Goal: Complete application form: Complete application form

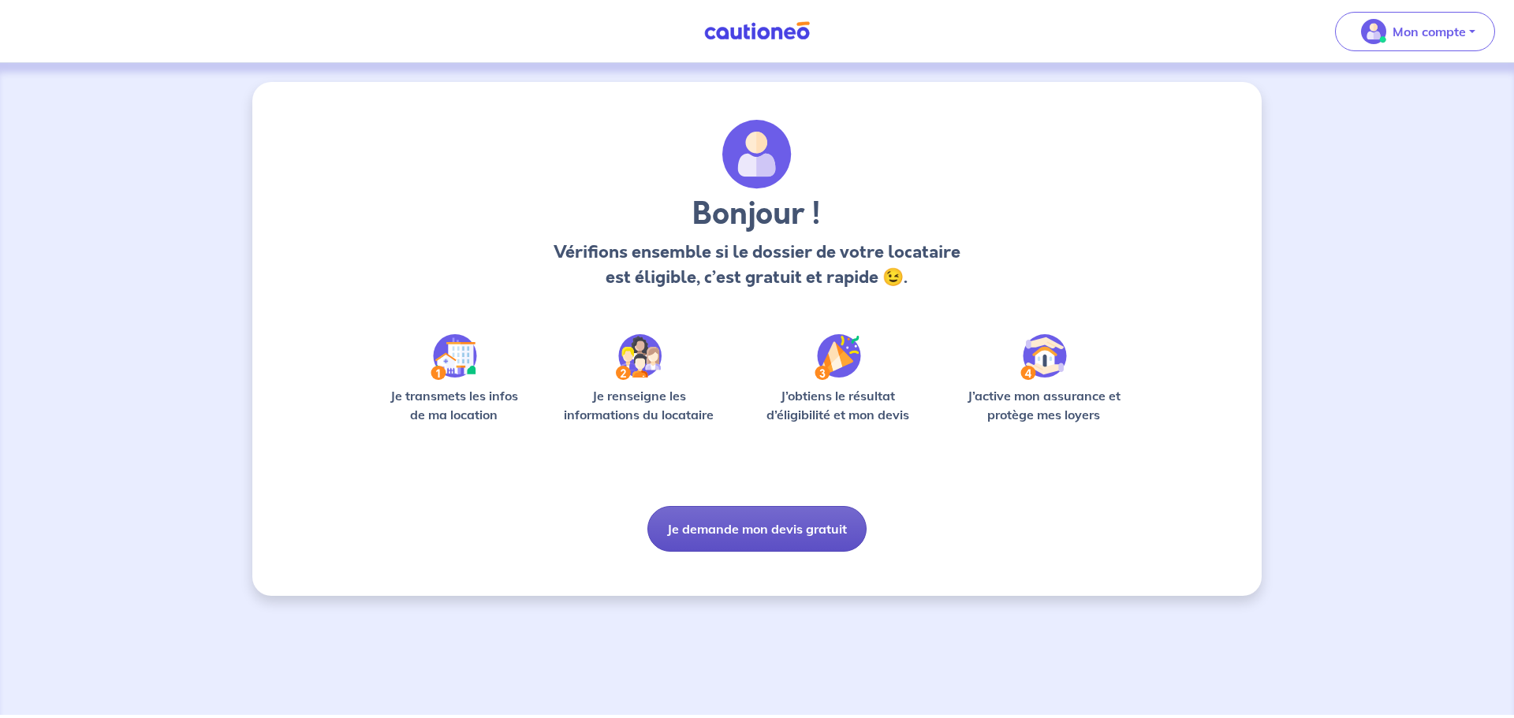
click at [777, 532] on button "Je demande mon devis gratuit" at bounding box center [756, 529] width 219 height 46
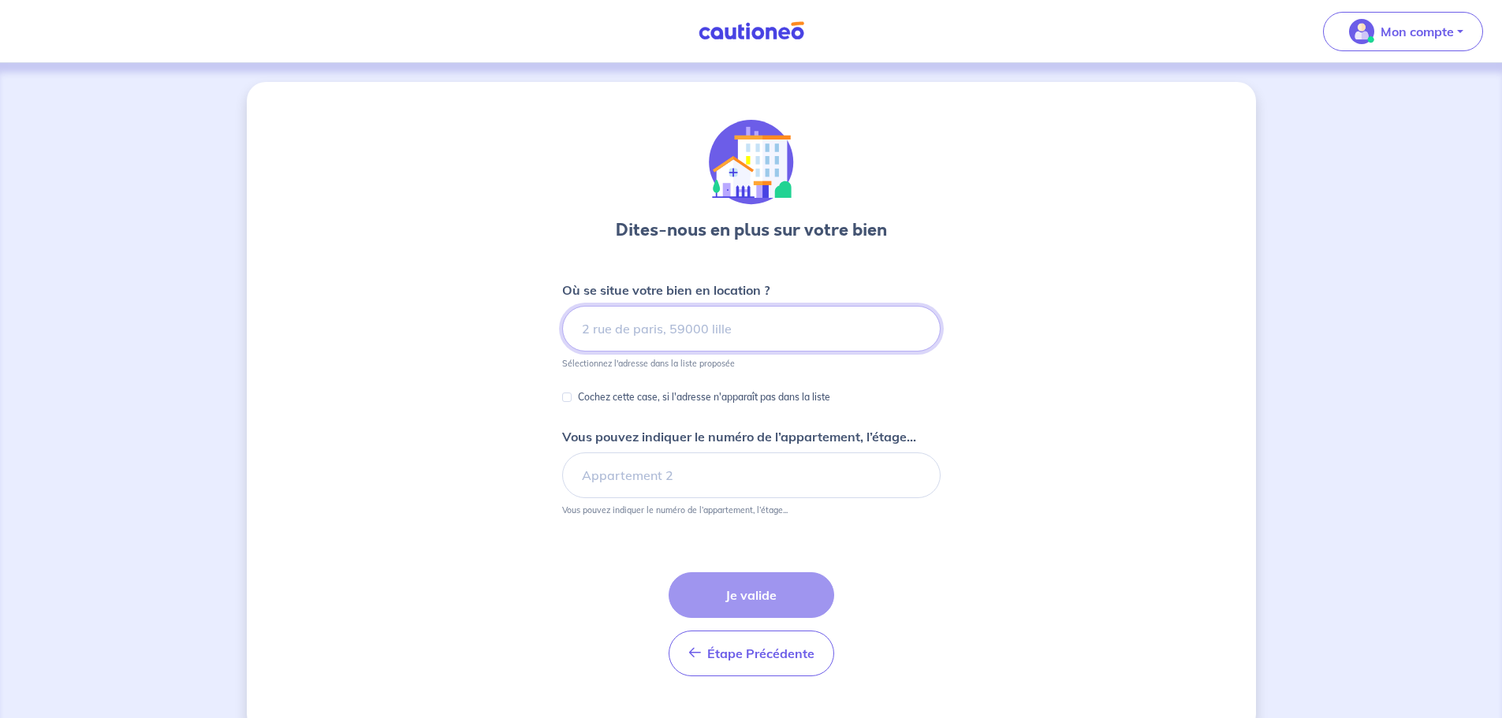
click at [634, 341] on input at bounding box center [751, 329] width 378 height 46
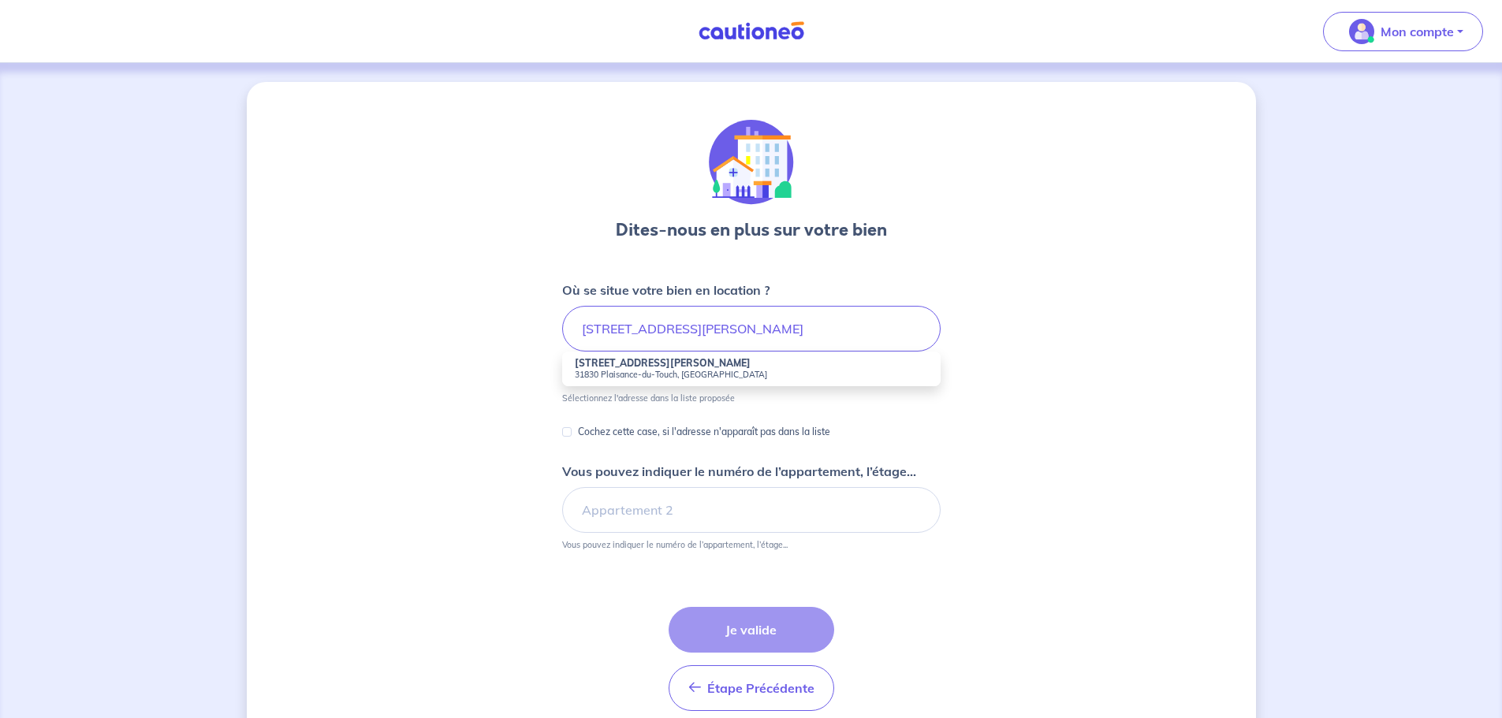
click at [640, 367] on strong "[STREET_ADDRESS][PERSON_NAME]" at bounding box center [663, 363] width 176 height 12
type input "[STREET_ADDRESS][PERSON_NAME]"
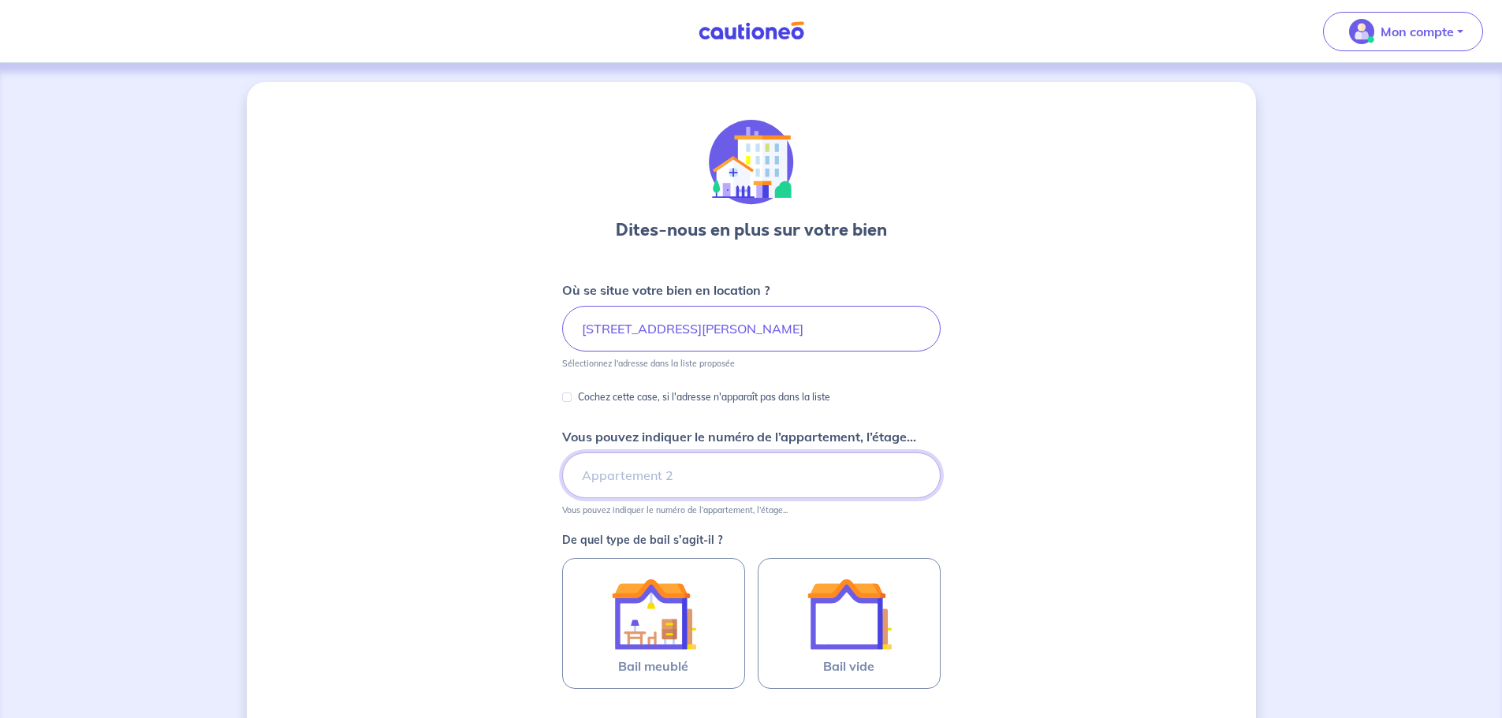
click at [656, 482] on input "Vous pouvez indiquer le numéro de l’appartement, l’étage..." at bounding box center [751, 476] width 378 height 46
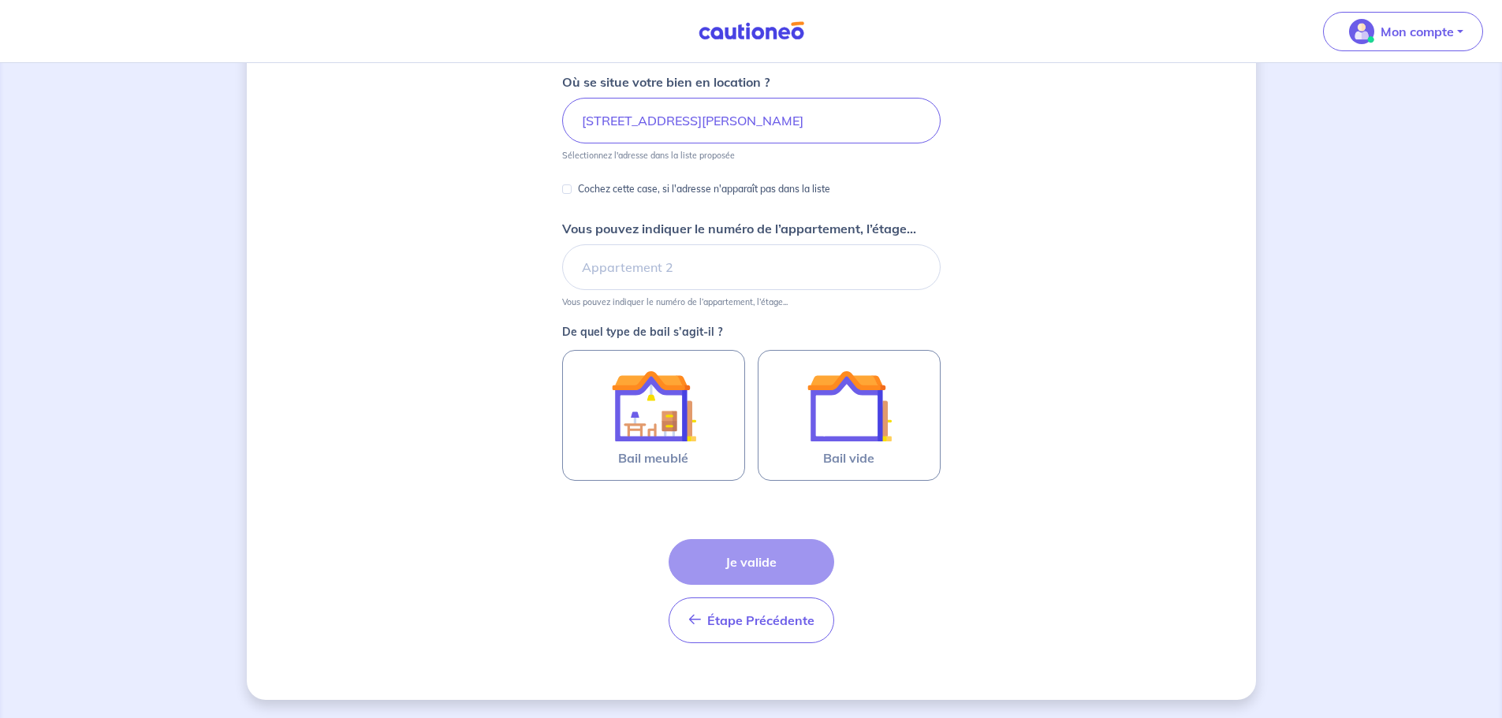
scroll to position [209, 0]
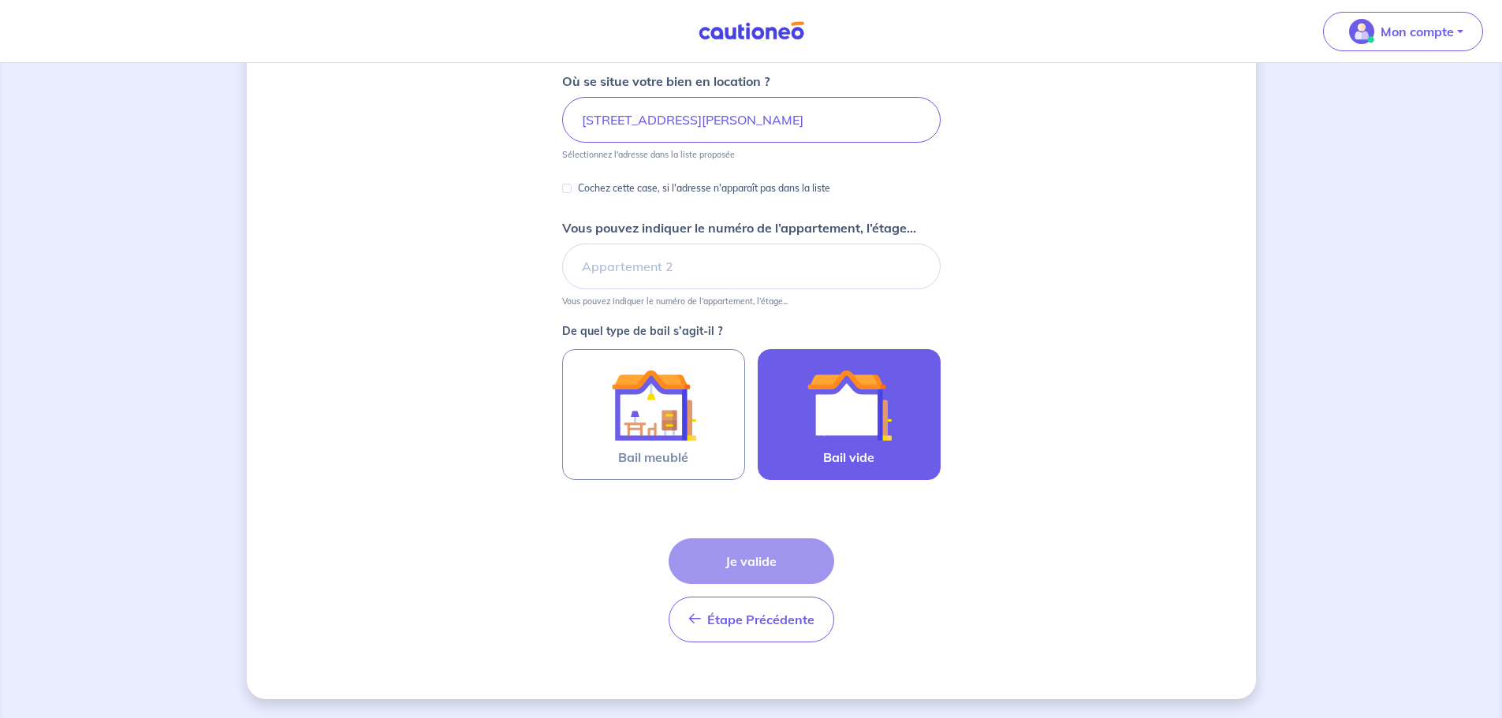
click at [856, 429] on img at bounding box center [849, 405] width 85 height 85
click at [0, 0] on input "Bail vide" at bounding box center [0, 0] width 0 height 0
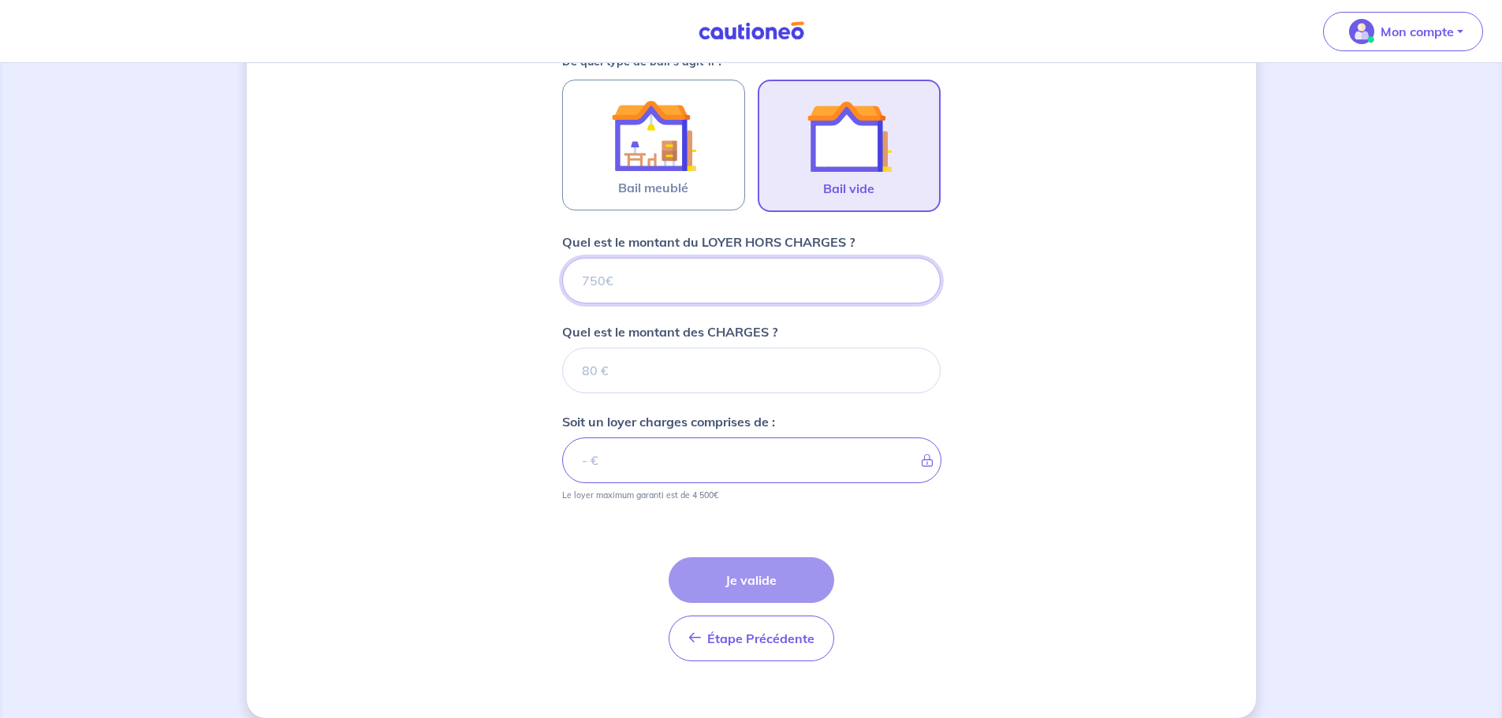
scroll to position [498, 0]
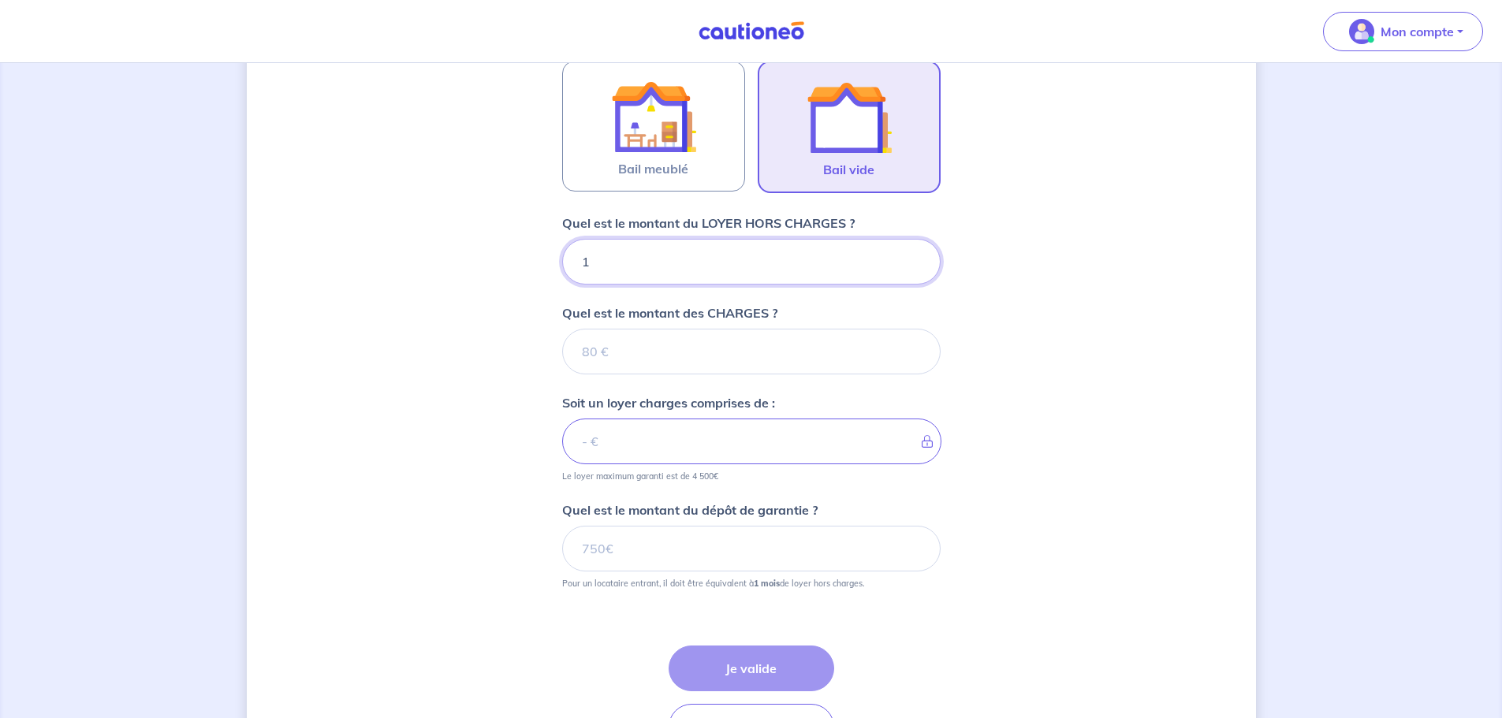
type input "11"
type input "110"
type input "1100"
click at [589, 348] on input "Quel est le montant des CHARGES ?" at bounding box center [751, 352] width 378 height 46
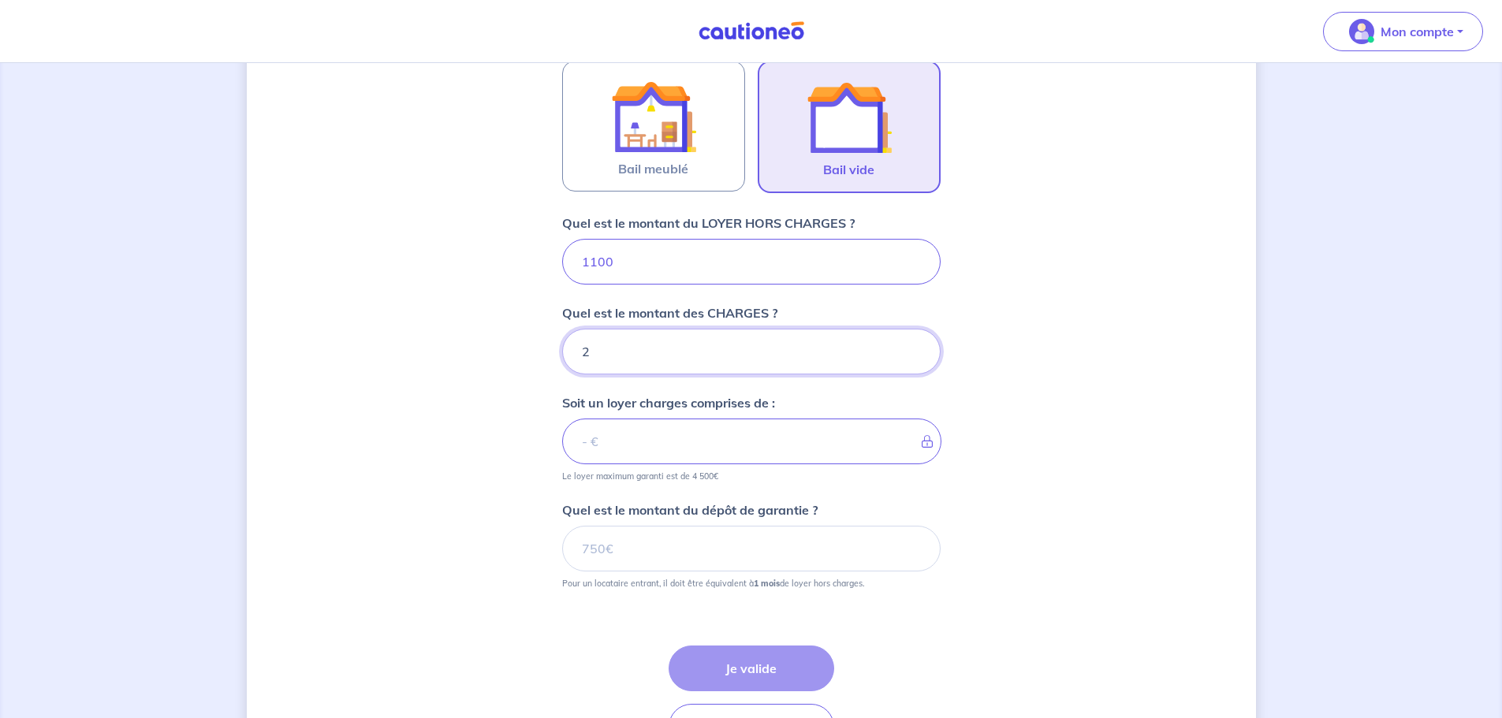
type input "23"
type input "1123"
type input "23"
click at [606, 548] on input "Quel est le montant du dépôt de garantie ?" at bounding box center [751, 549] width 378 height 46
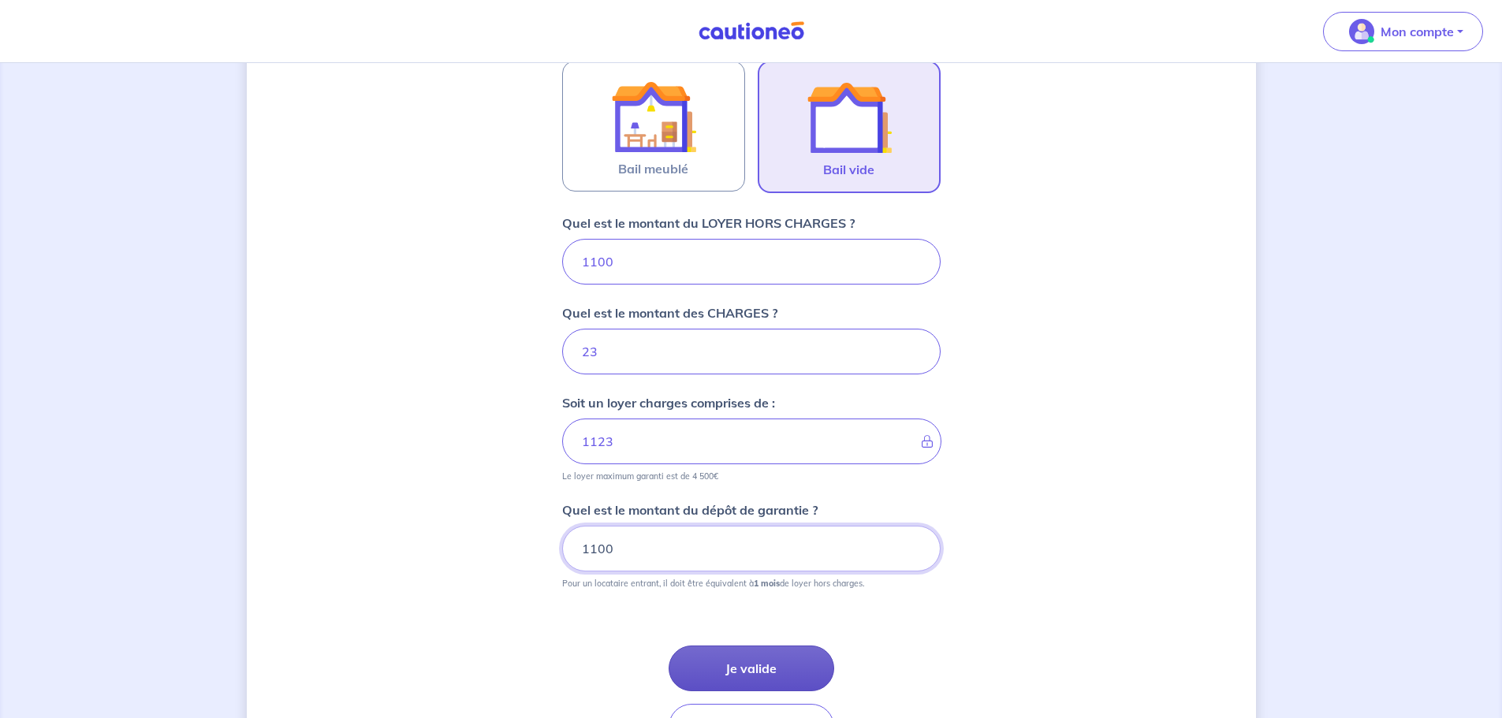
type input "1100"
click at [743, 665] on button "Je valide" at bounding box center [752, 669] width 166 height 46
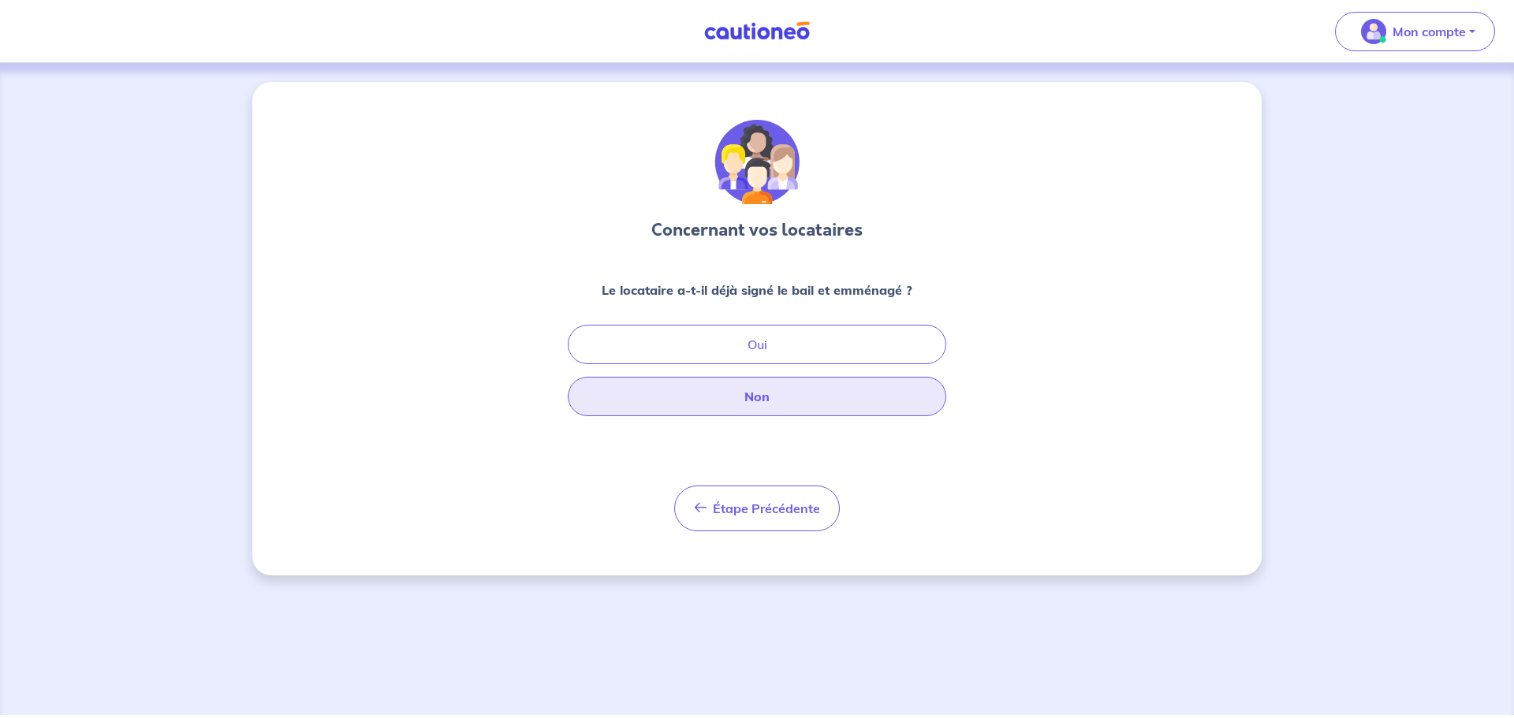
click at [795, 399] on button "Non" at bounding box center [757, 396] width 378 height 39
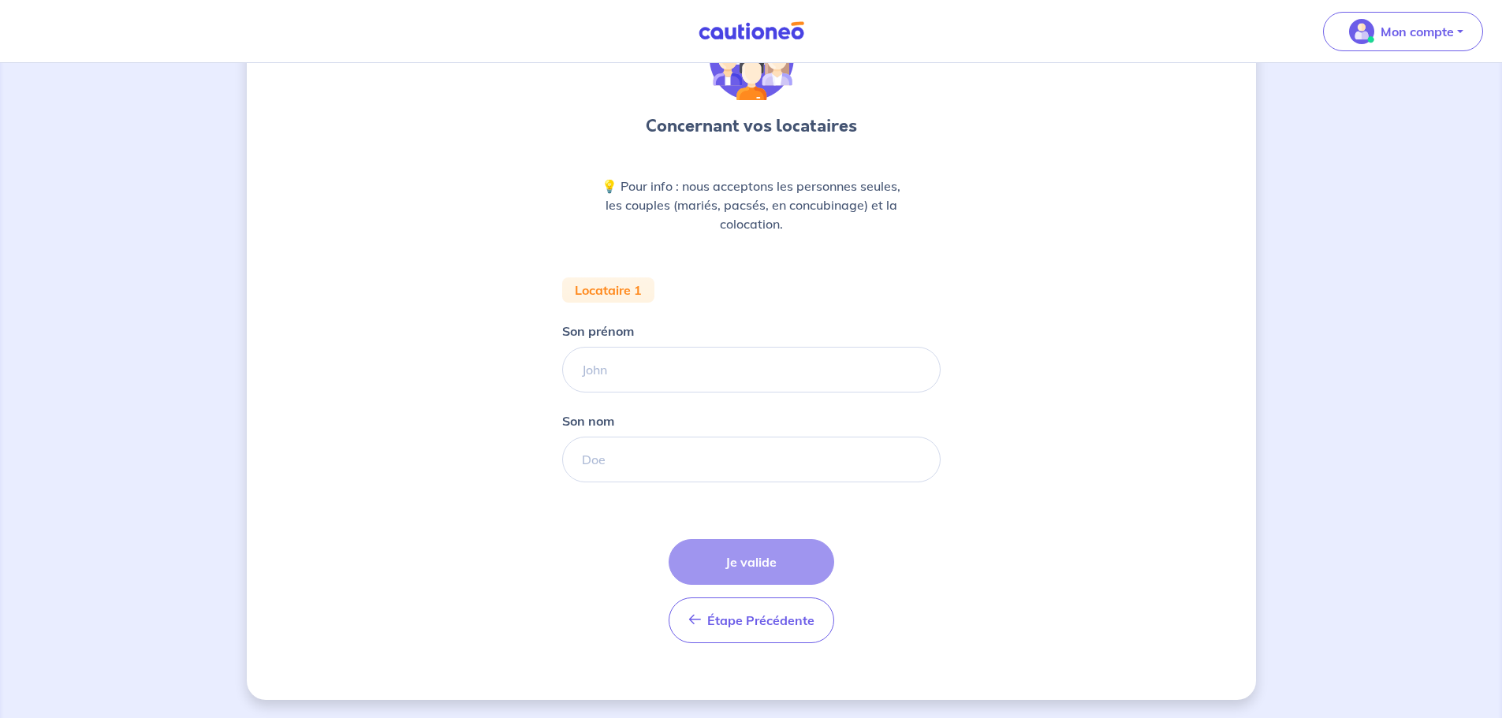
scroll to position [105, 0]
click at [620, 369] on input "Son prénom" at bounding box center [751, 369] width 378 height 46
type input "[PERSON_NAME][DATE]"
click at [621, 464] on input "Son nom" at bounding box center [751, 459] width 378 height 46
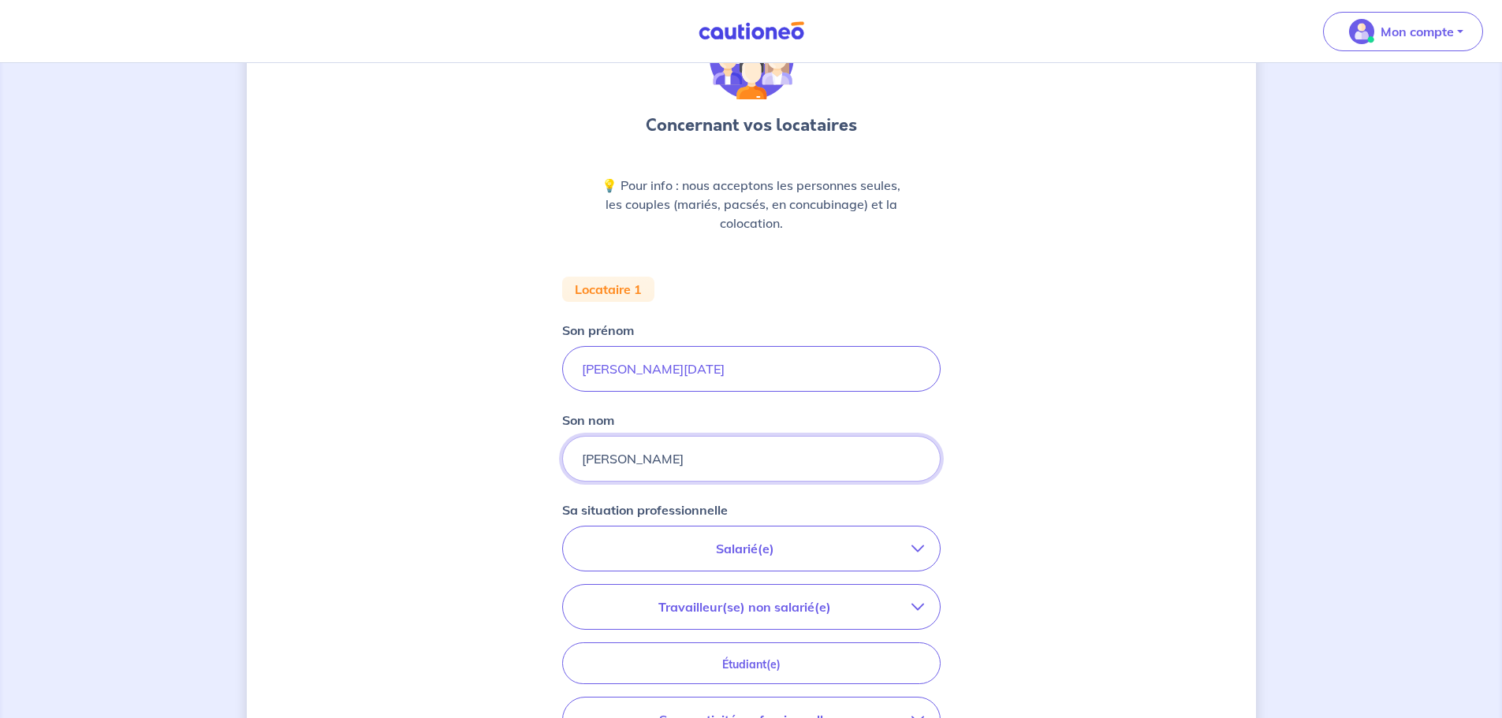
drag, startPoint x: 651, startPoint y: 456, endPoint x: 578, endPoint y: 463, distance: 73.7
click at [578, 463] on input "[PERSON_NAME]" at bounding box center [751, 459] width 378 height 46
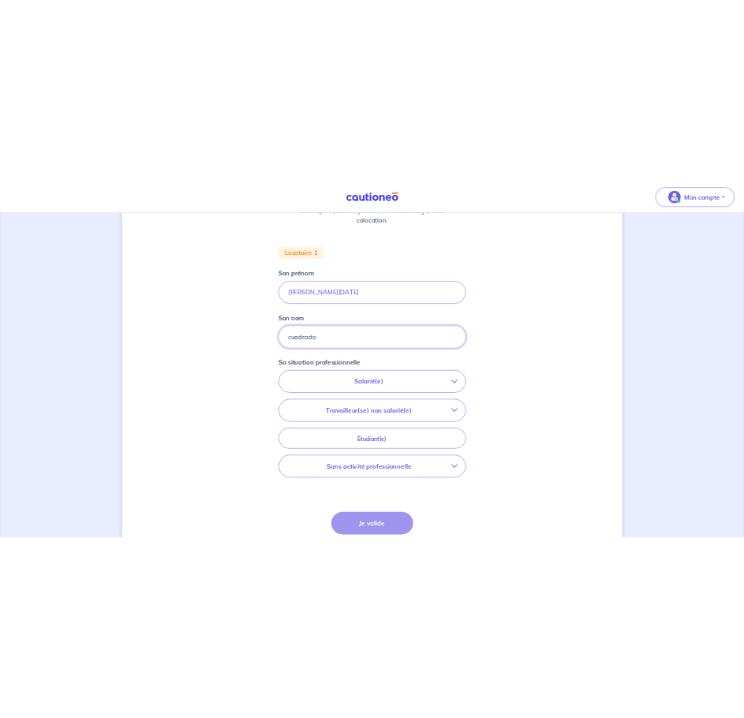
scroll to position [263, 0]
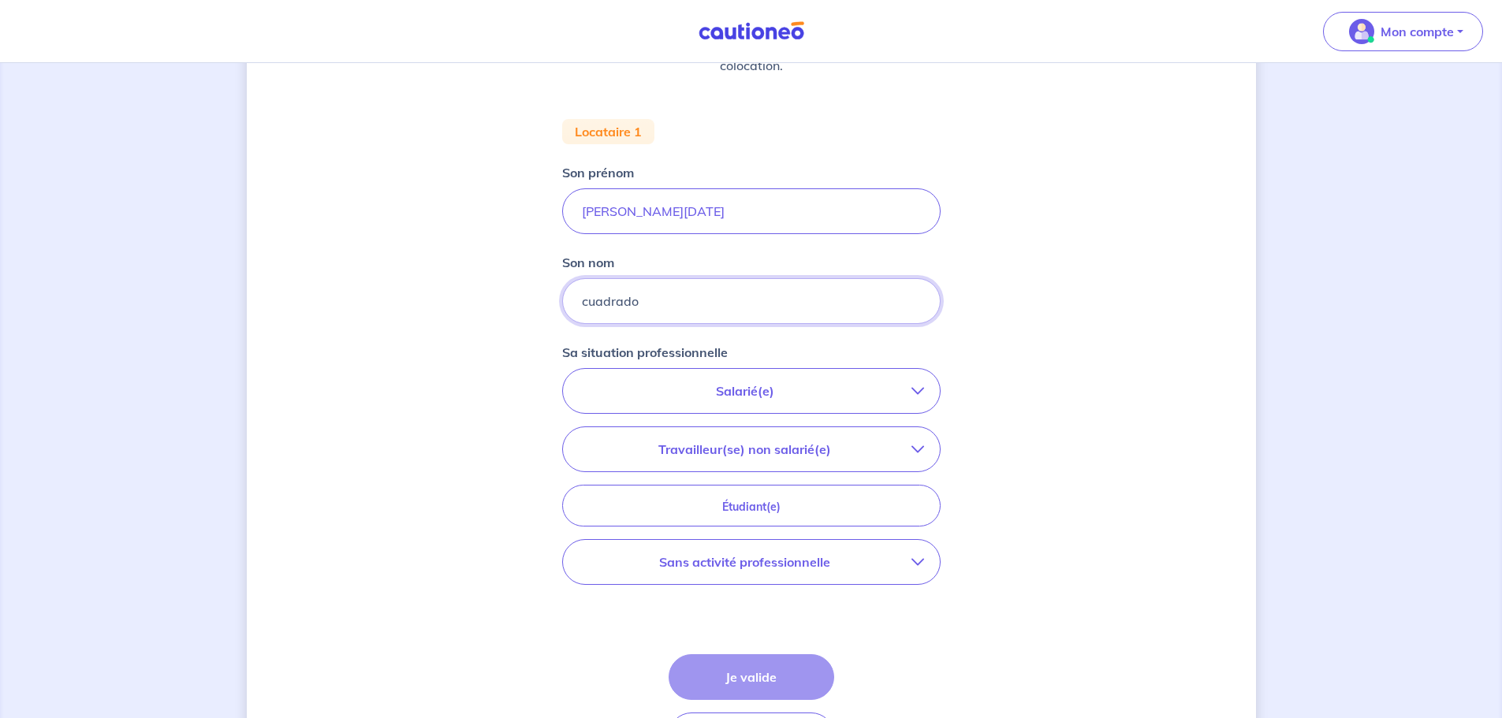
type input "cuadrado"
click at [915, 386] on icon "button" at bounding box center [917, 391] width 13 height 13
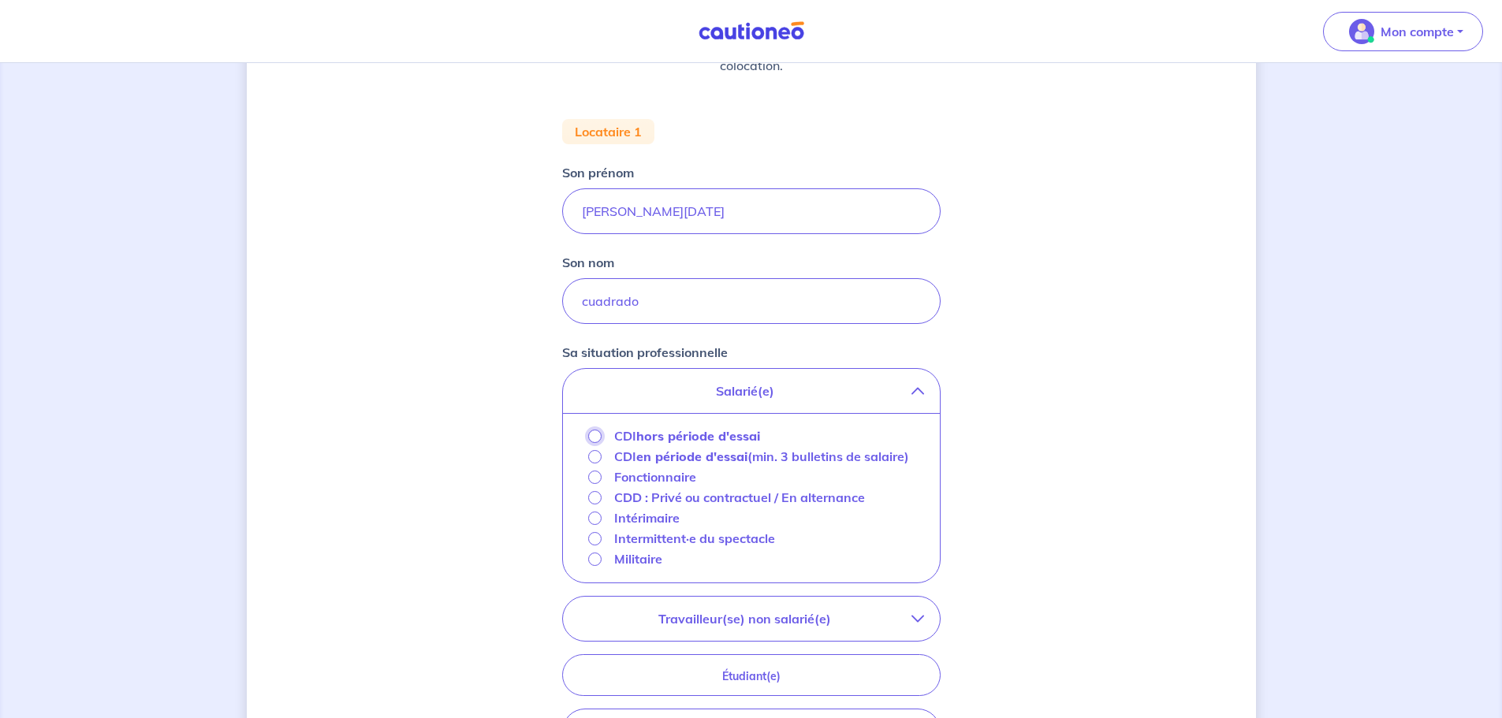
click at [595, 434] on input "CDI hors période d'essai" at bounding box center [594, 436] width 13 height 13
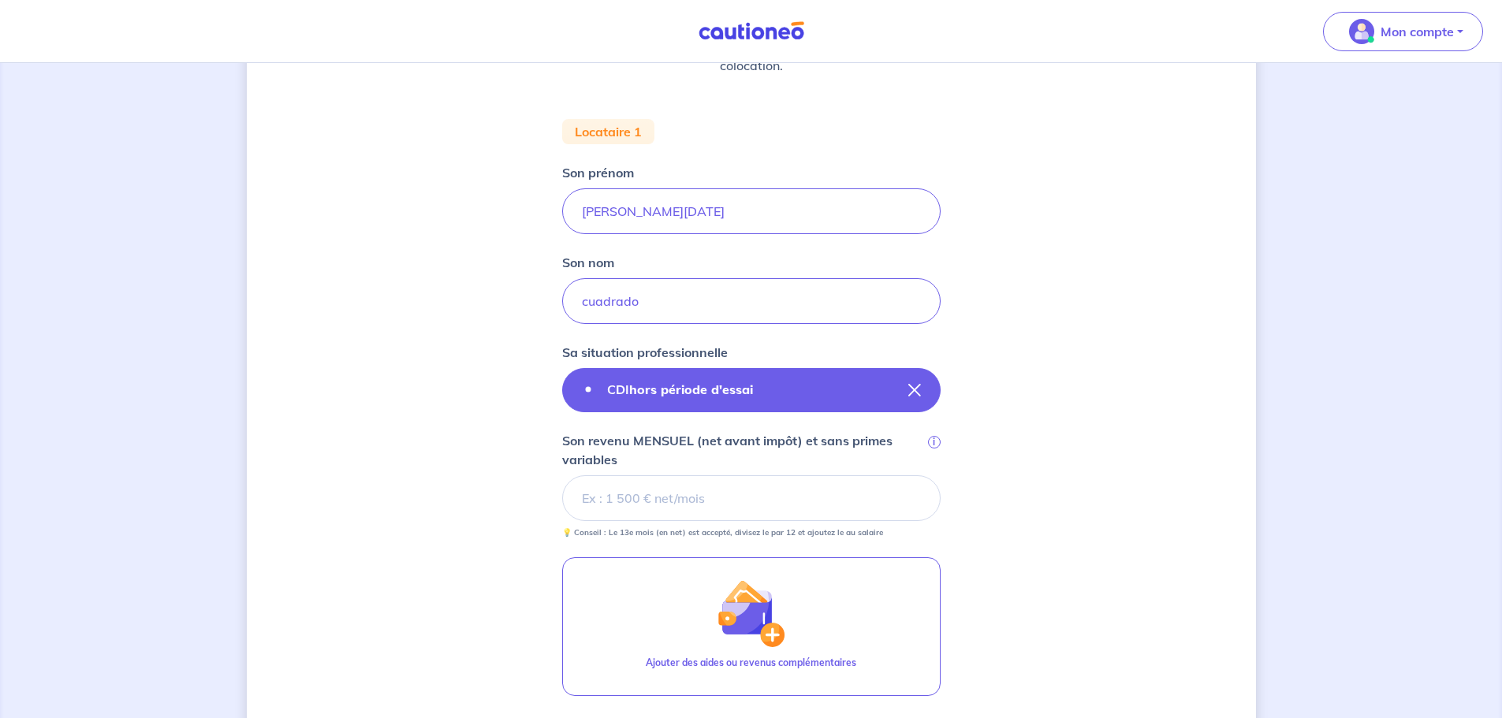
click at [911, 388] on icon "button" at bounding box center [914, 390] width 13 height 13
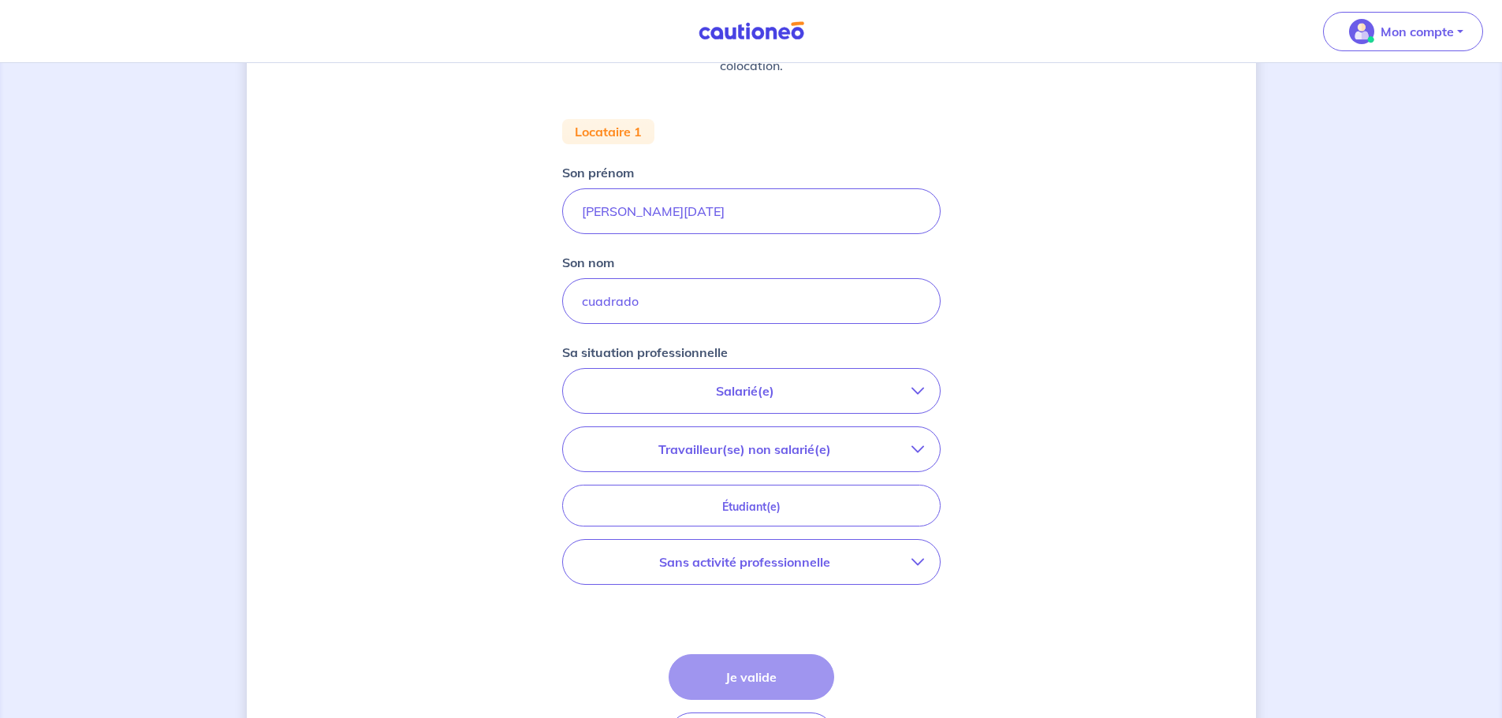
click at [820, 398] on p "Salarié(e)" at bounding box center [745, 391] width 333 height 19
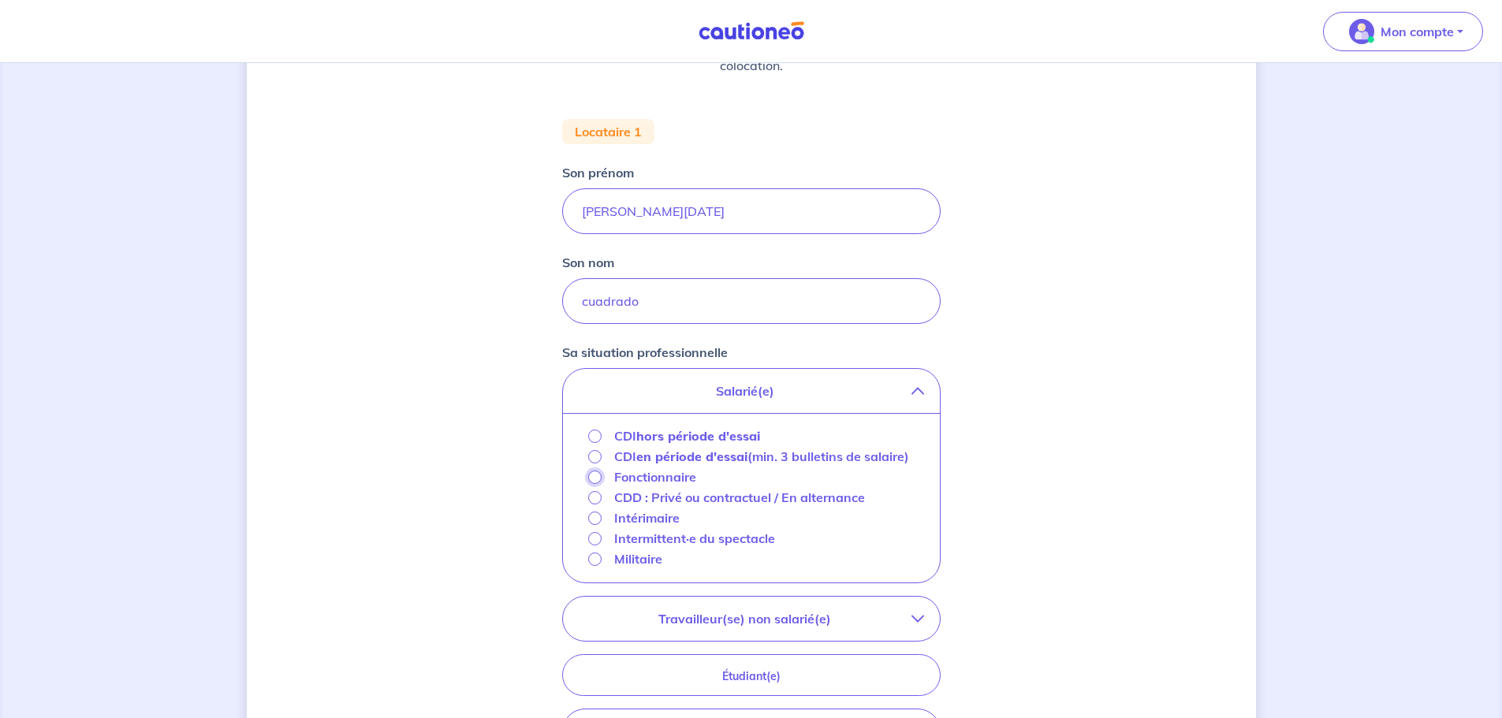
click at [595, 484] on input "Fonctionnaire" at bounding box center [594, 477] width 13 height 13
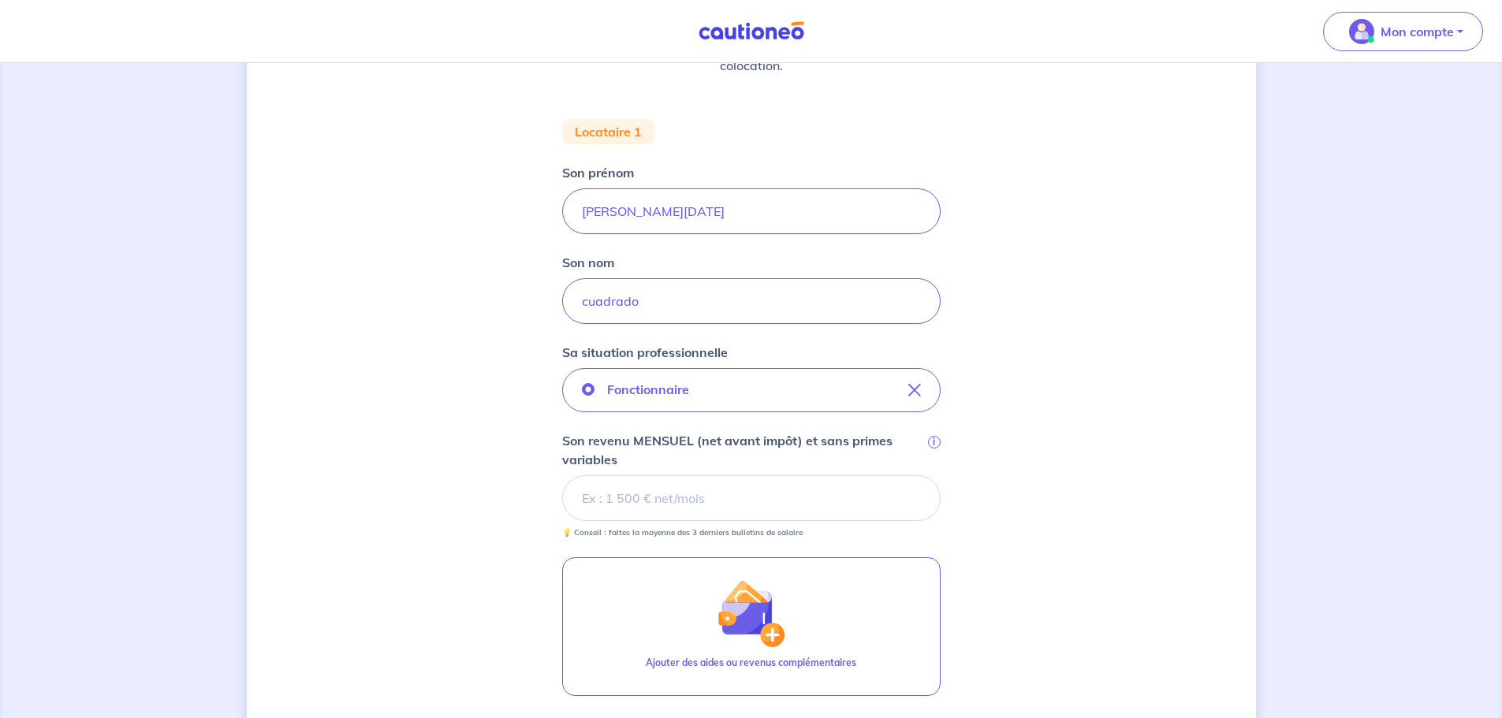
click at [640, 501] on input "Son revenu MENSUEL (net avant impôt) et sans primes variables i" at bounding box center [751, 498] width 378 height 46
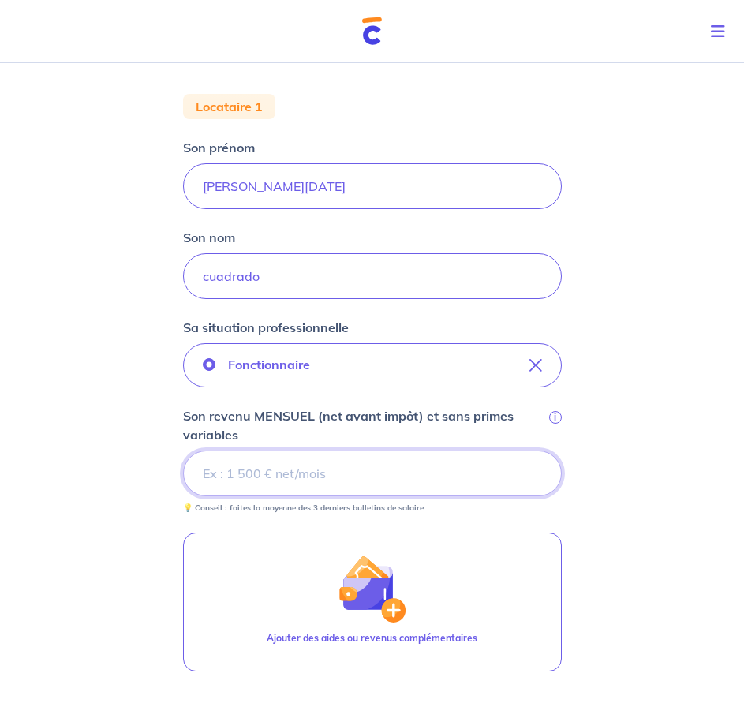
click at [271, 478] on input "Son revenu MENSUEL (net avant impôt) et sans primes variables i" at bounding box center [372, 473] width 378 height 46
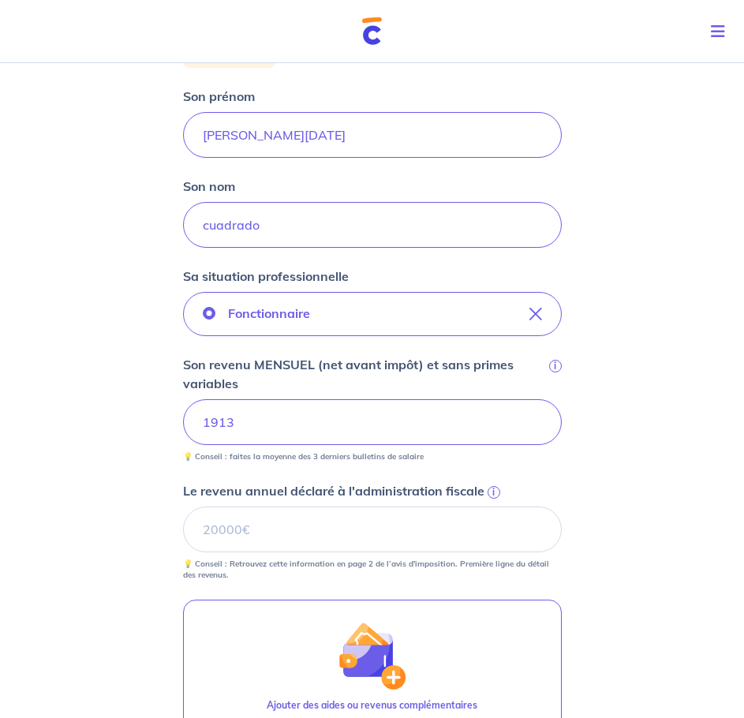
scroll to position [341, 0]
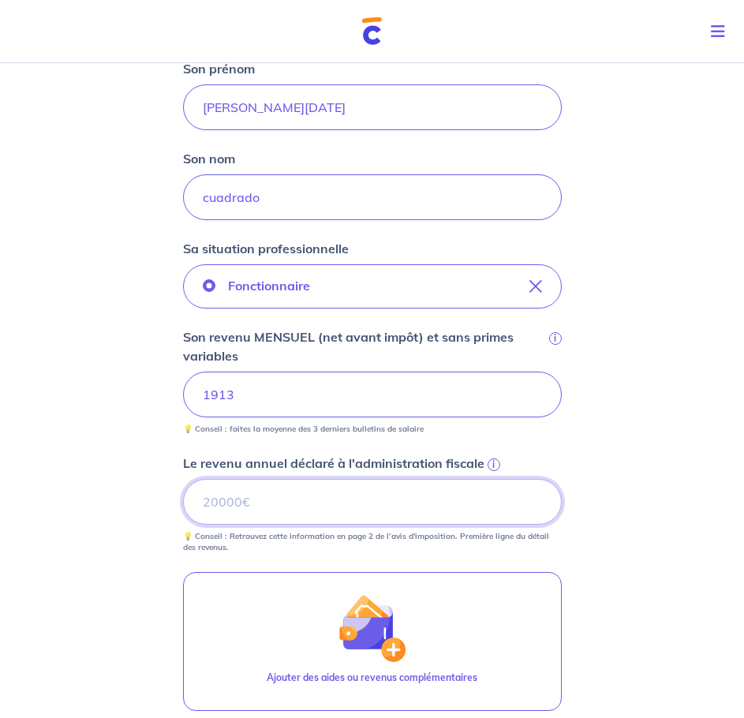
click at [449, 506] on input "Le revenu annuel déclaré à l'administration fiscale i" at bounding box center [372, 502] width 378 height 46
click at [245, 502] on input "Le revenu annuel déclaré à l'administration fiscale i" at bounding box center [372, 502] width 378 height 46
type input "24000"
click at [621, 558] on div "Concernant vos locataires 💡 Pour info : nous acceptons les personnes seules, le…" at bounding box center [372, 343] width 744 height 1257
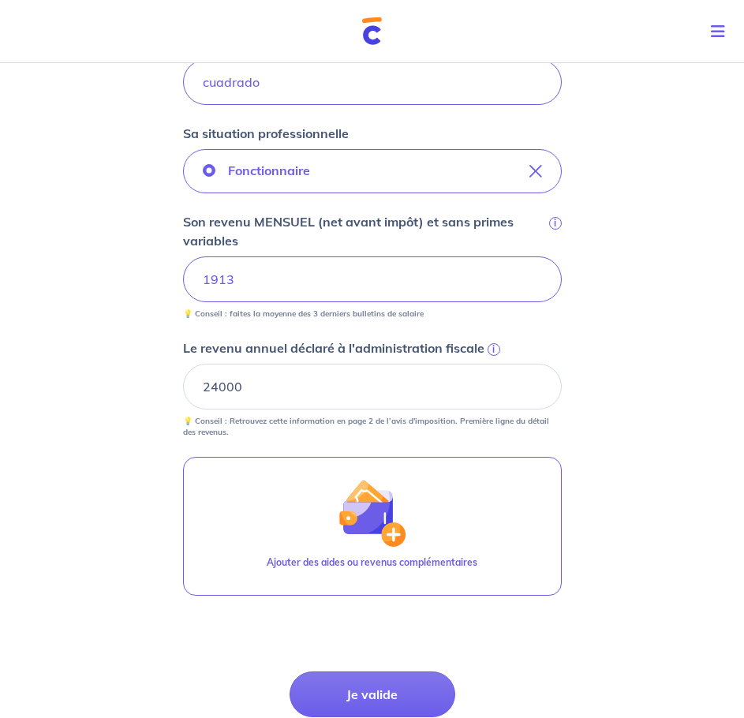
scroll to position [578, 0]
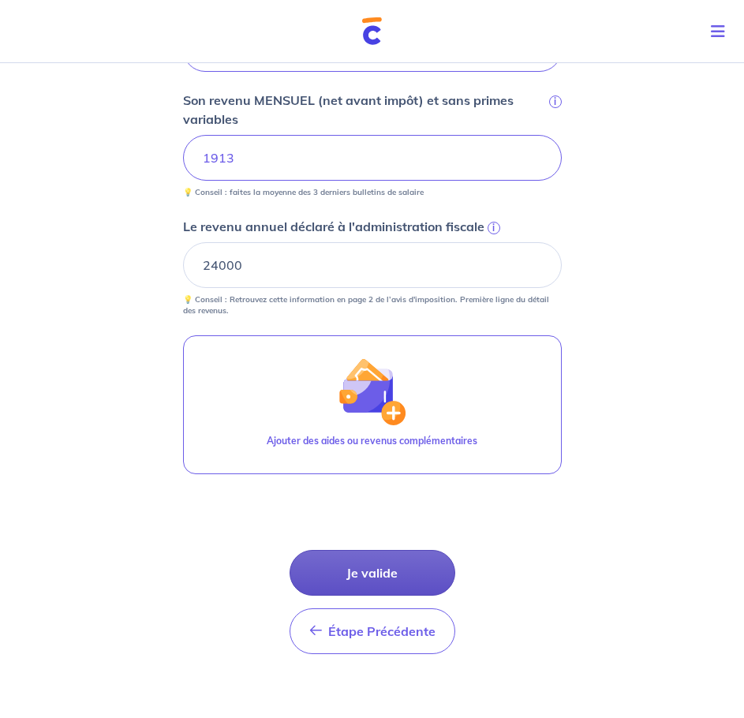
click at [380, 566] on button "Je valide" at bounding box center [372, 573] width 166 height 46
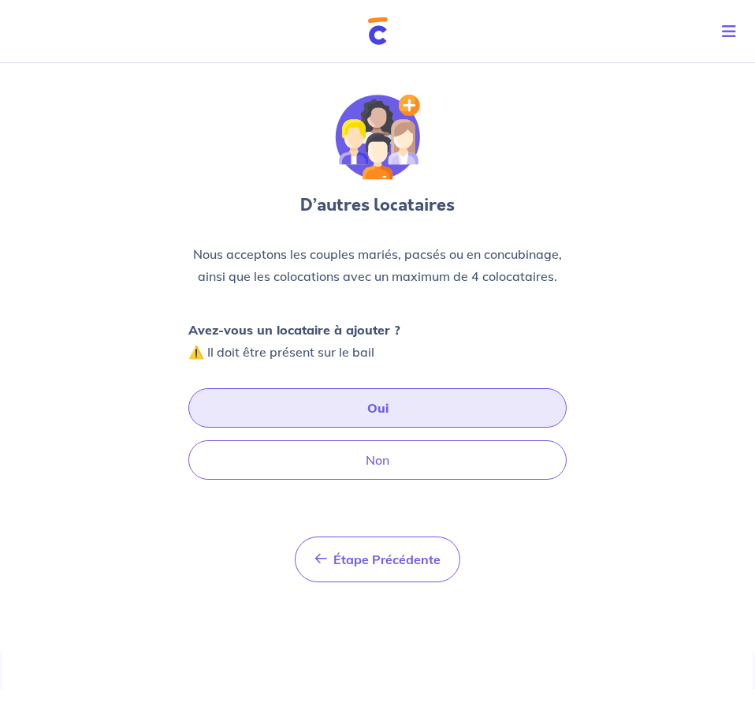
click at [404, 407] on button "Oui" at bounding box center [377, 407] width 378 height 39
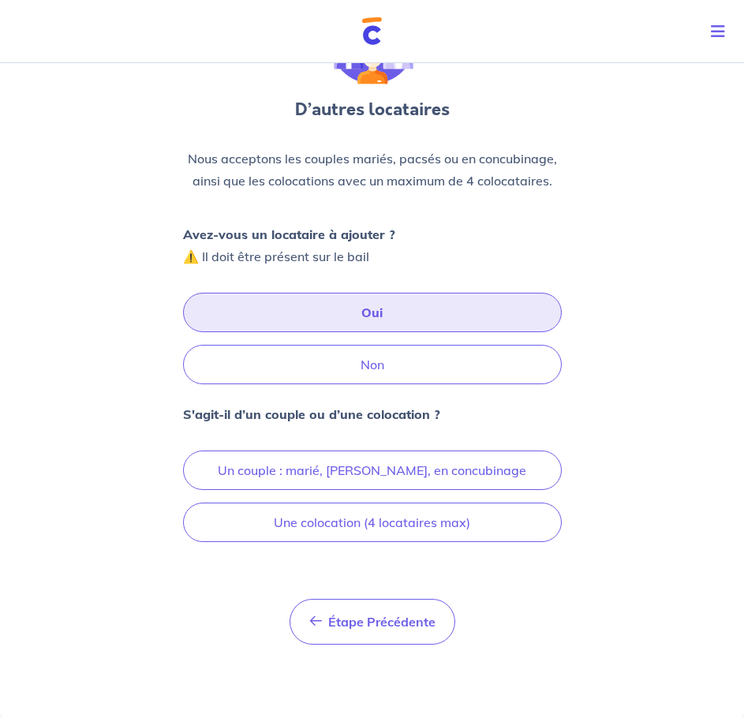
scroll to position [110, 0]
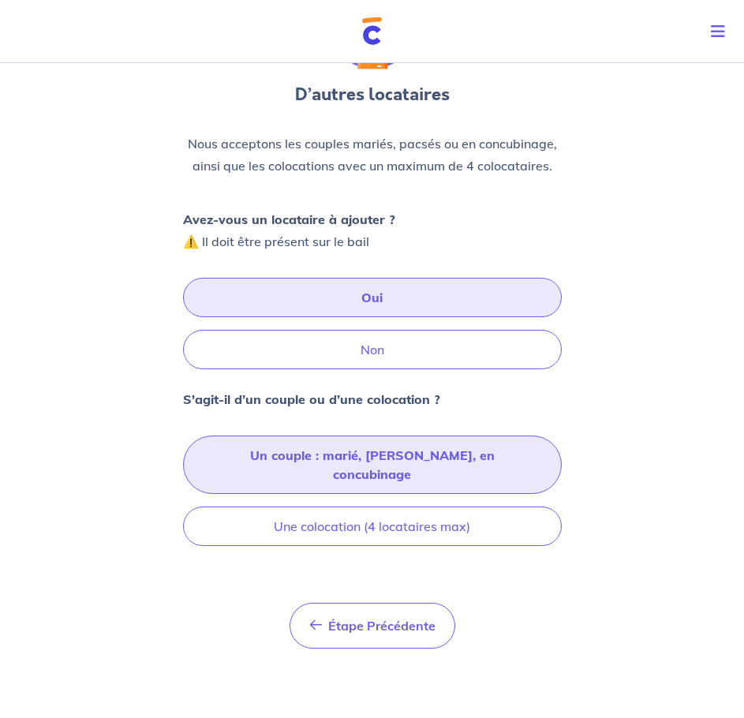
click at [390, 454] on button "Un couple : marié, [PERSON_NAME], en concubinage" at bounding box center [372, 464] width 378 height 58
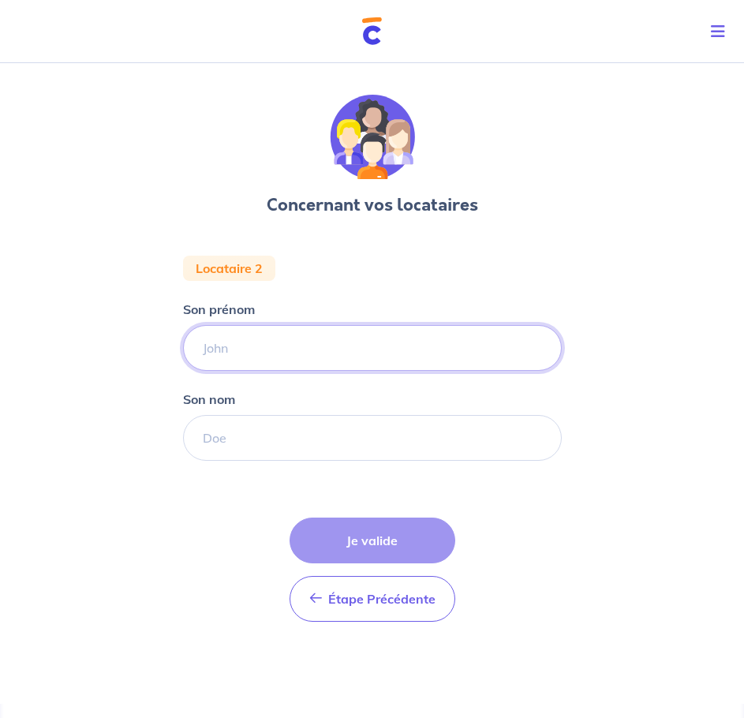
click at [209, 352] on input "Son prénom" at bounding box center [372, 348] width 378 height 46
type input "[PERSON_NAME]"
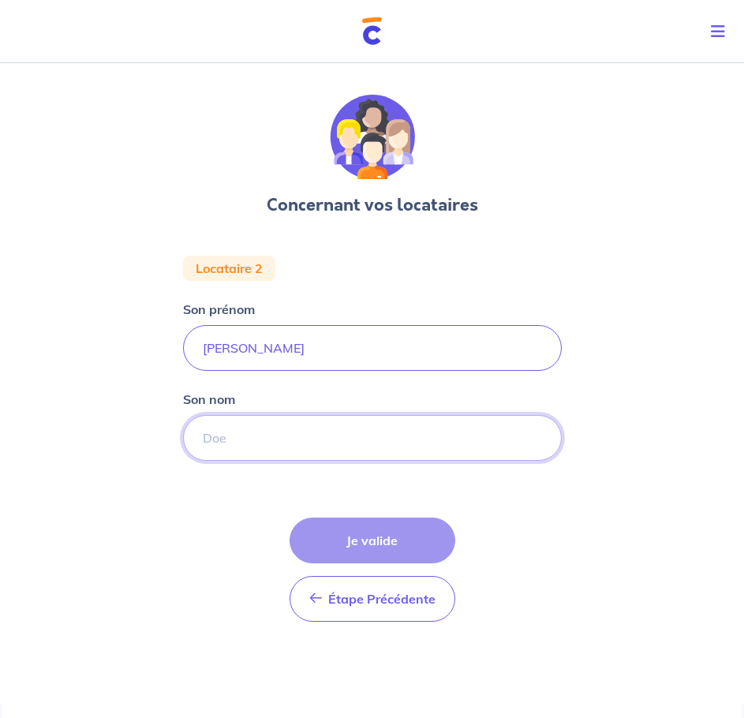
click at [220, 434] on input "Son nom" at bounding box center [372, 438] width 378 height 46
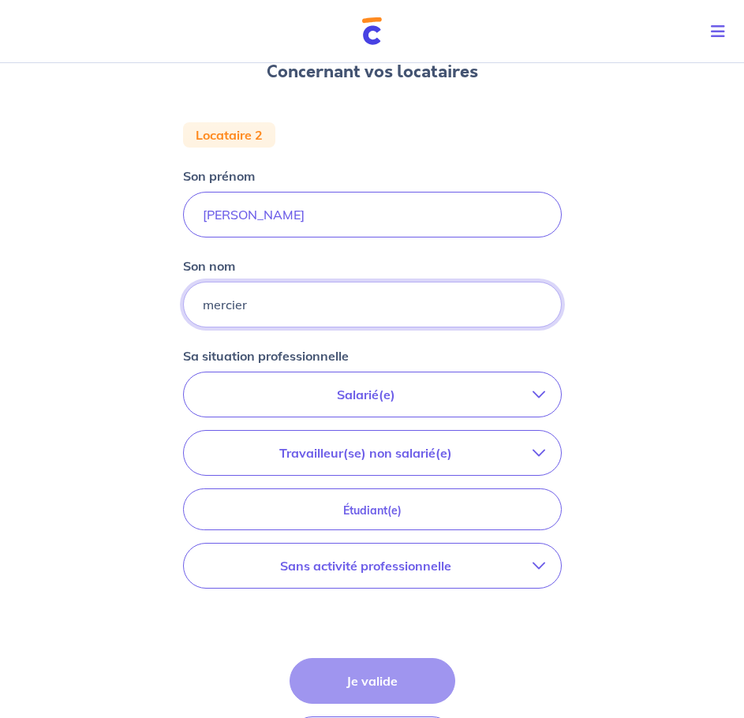
scroll to position [158, 0]
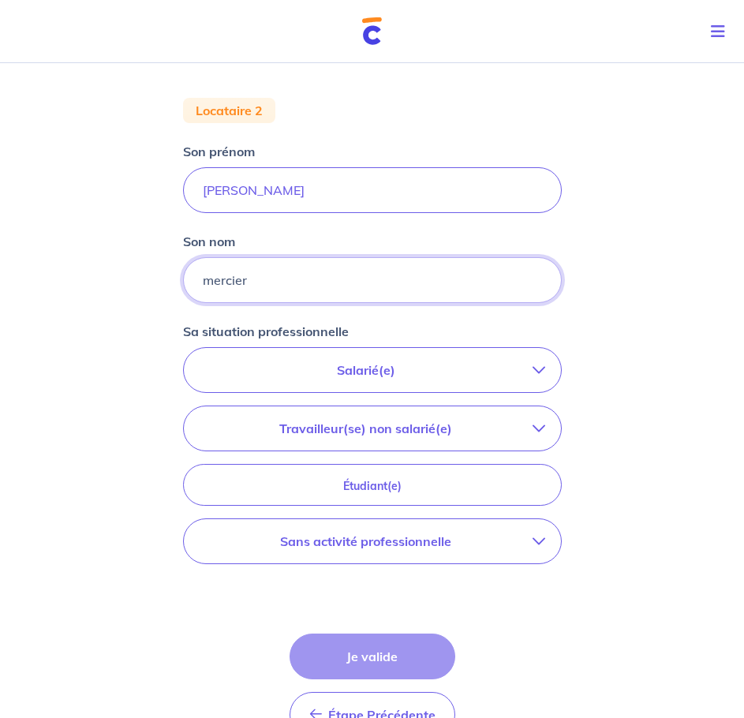
type input "mercier"
click at [384, 371] on p "Salarié(e)" at bounding box center [365, 369] width 333 height 19
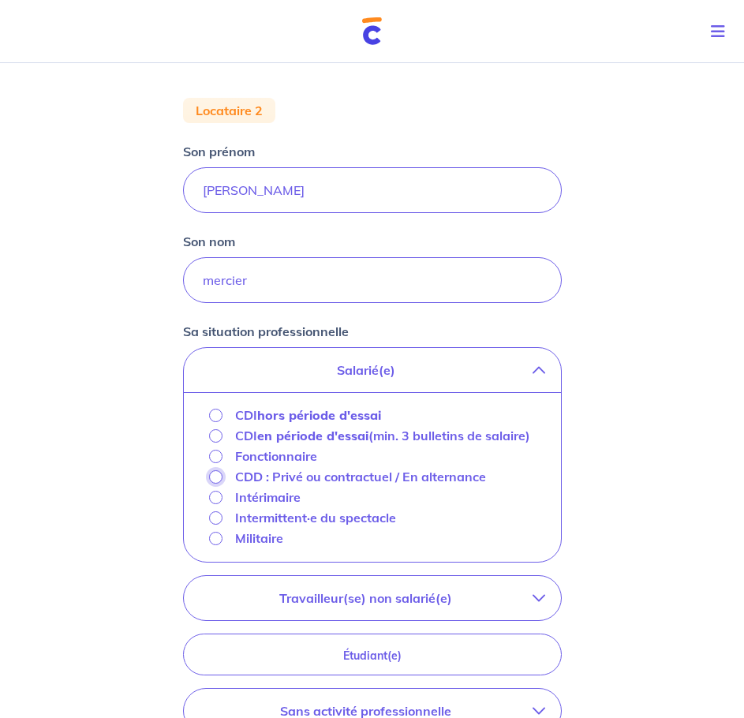
click at [211, 483] on input "CDD : Privé ou contractuel / En alternance" at bounding box center [215, 476] width 13 height 13
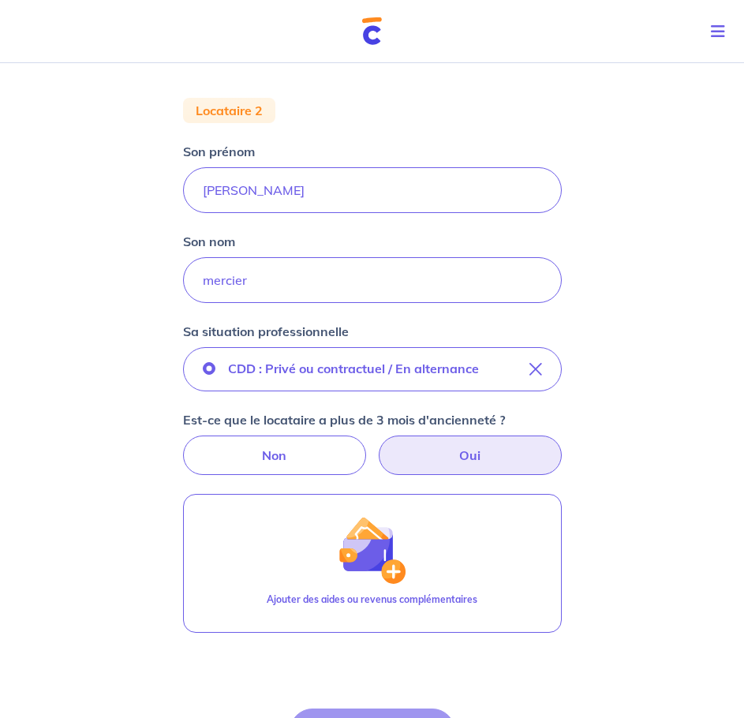
click at [472, 452] on label "Oui" at bounding box center [469, 454] width 183 height 39
click at [377, 445] on input "Oui" at bounding box center [372, 440] width 10 height 10
radio input "true"
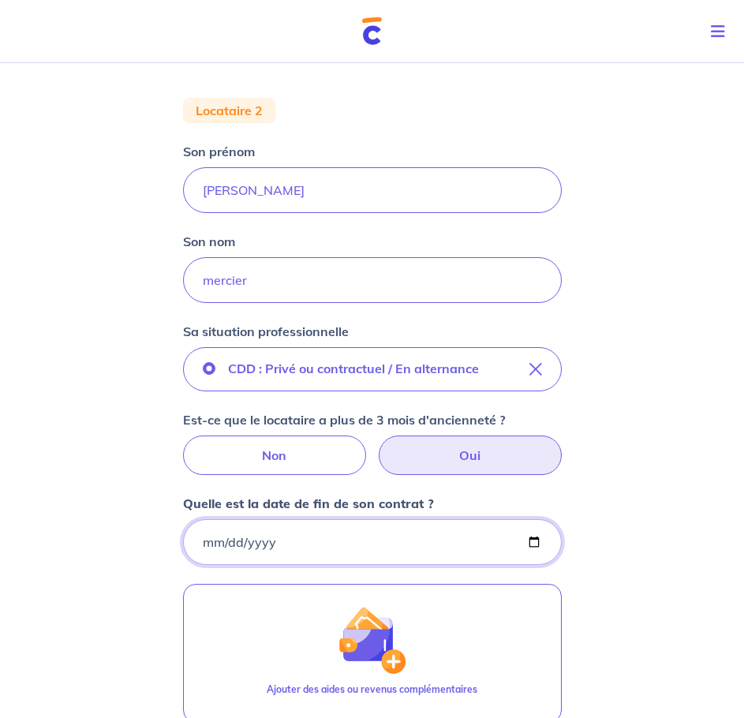
click at [199, 542] on input "Quelle est la date de fin de son contrat ?" at bounding box center [372, 542] width 378 height 46
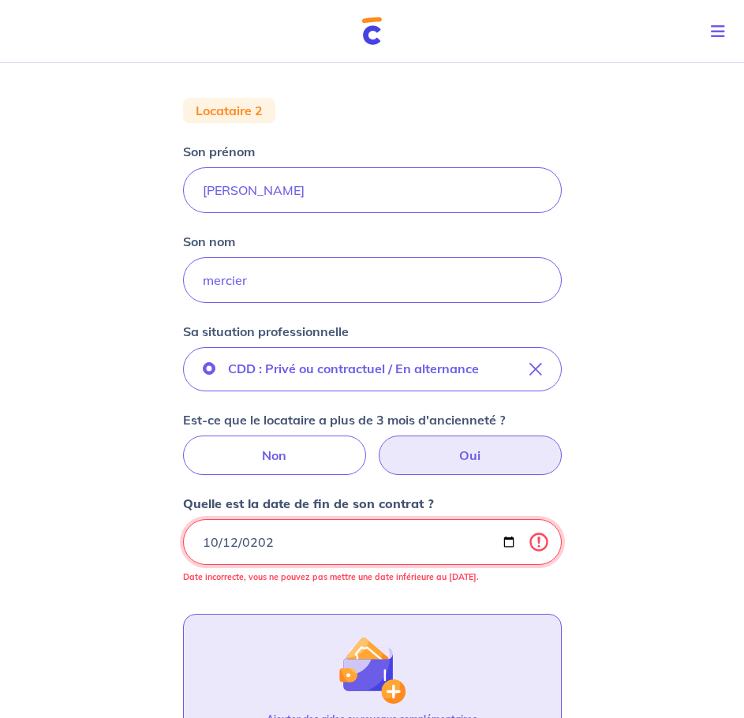
type input "[DATE]"
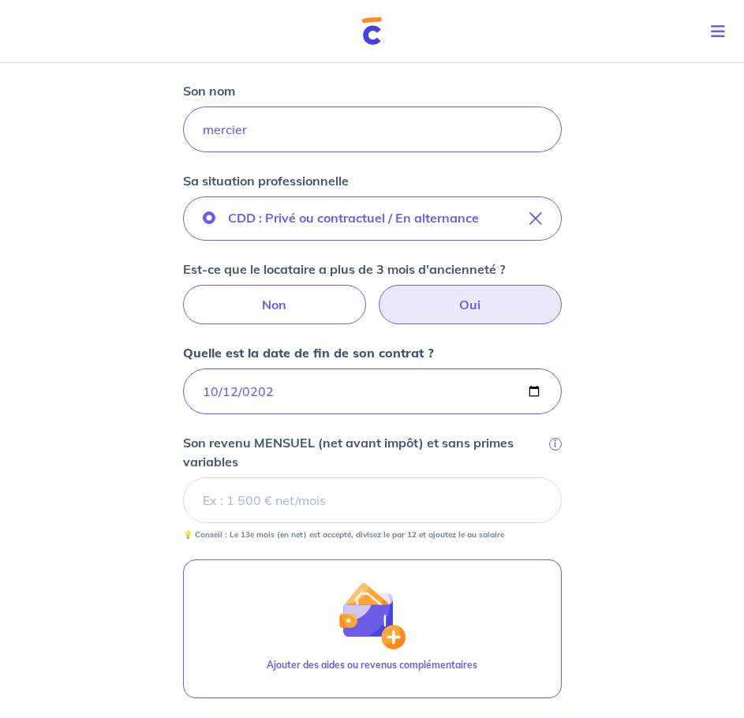
scroll to position [315, 0]
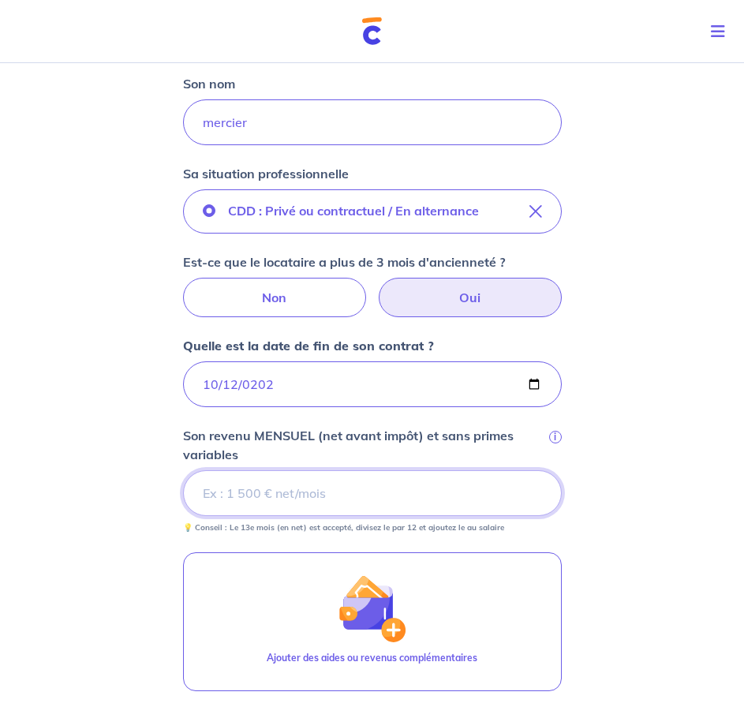
click at [218, 494] on input "Son revenu MENSUEL (net avant impôt) et sans primes variables i" at bounding box center [372, 493] width 378 height 46
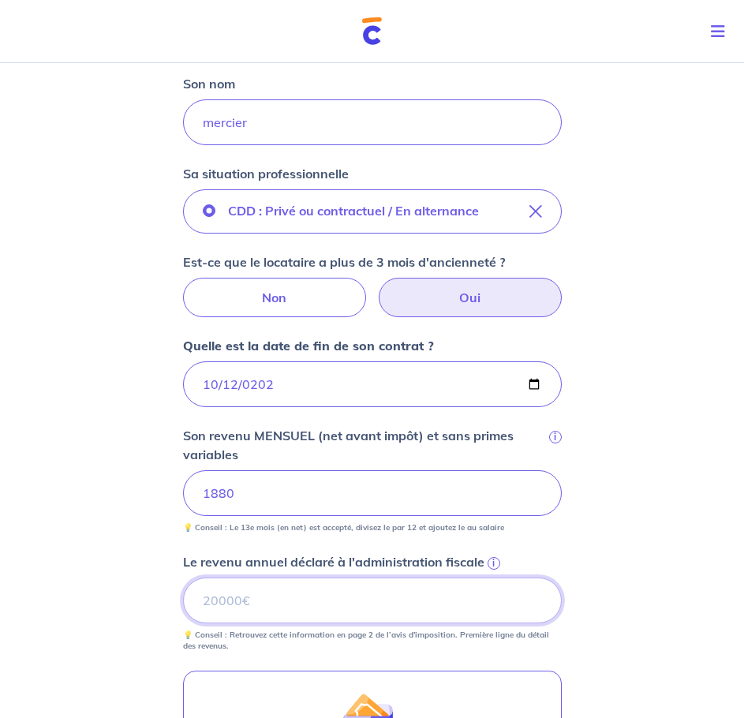
click at [267, 616] on input "Le revenu annuel déclaré à l'administration fiscale i" at bounding box center [372, 600] width 378 height 46
type input "23064"
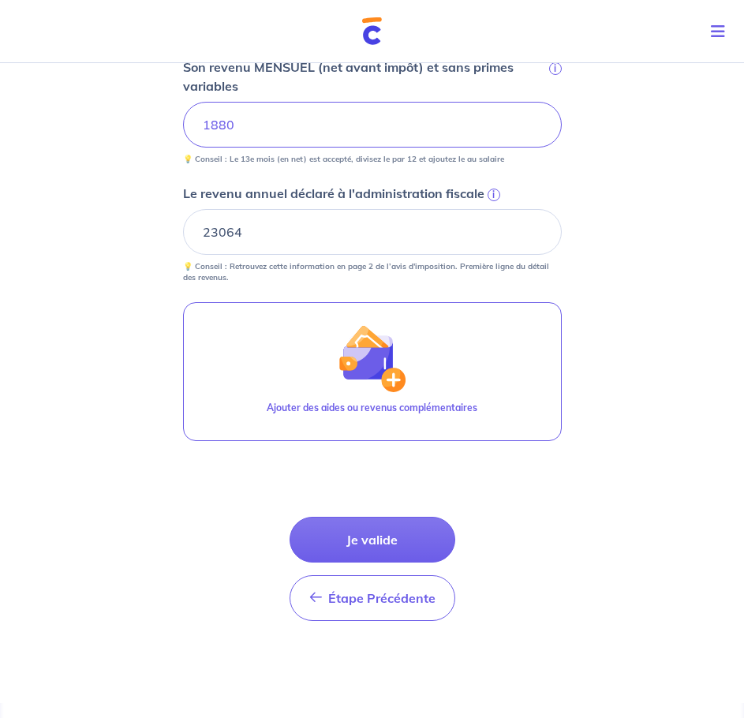
scroll to position [688, 0]
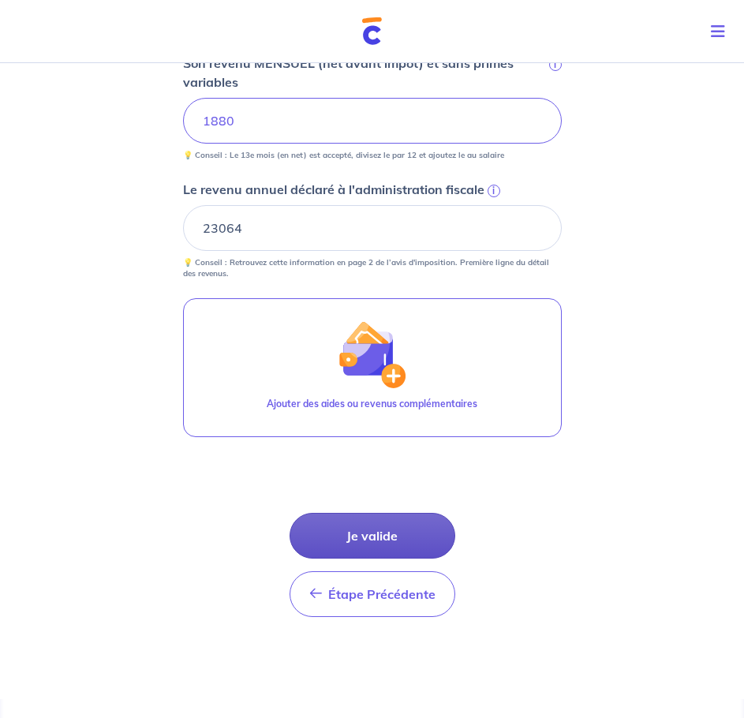
click at [393, 546] on button "Je valide" at bounding box center [372, 536] width 166 height 46
